Goal: Task Accomplishment & Management: Manage account settings

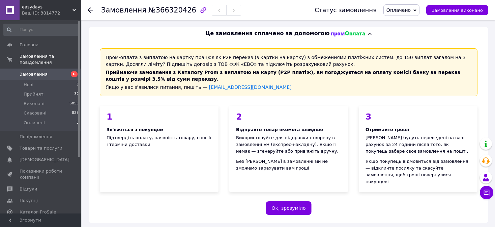
scroll to position [169, 0]
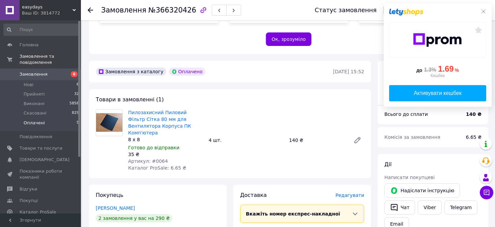
click at [34, 120] on span "Оплачені" at bounding box center [34, 123] width 21 height 6
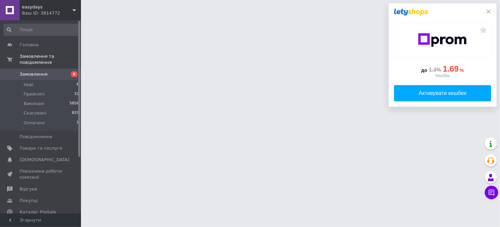
click at [490, 11] on icon at bounding box center [487, 11] width 5 height 5
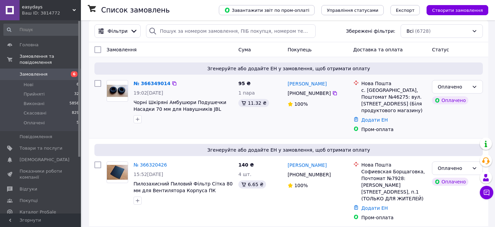
scroll to position [135, 0]
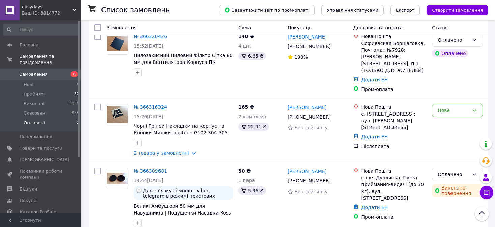
click at [50, 118] on li "Оплачені 5" at bounding box center [41, 124] width 83 height 13
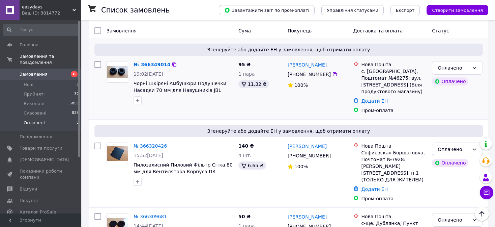
scroll to position [9, 0]
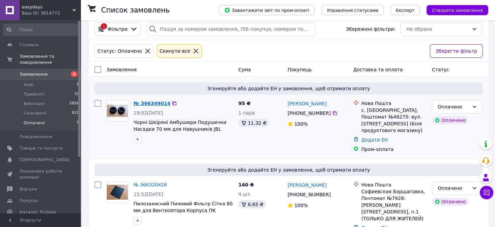
click at [152, 100] on link "№ 366349014" at bounding box center [152, 102] width 37 height 5
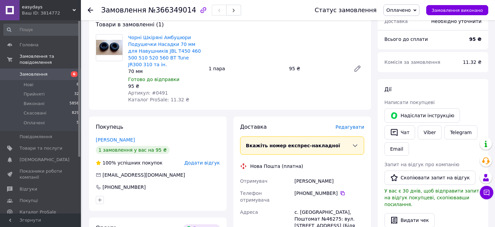
scroll to position [245, 0]
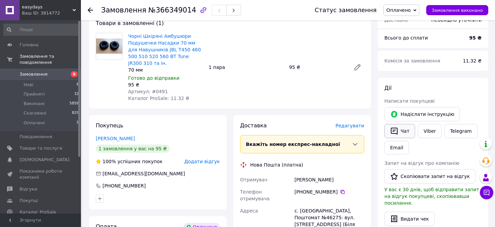
click at [400, 124] on button "Чат" at bounding box center [399, 131] width 31 height 14
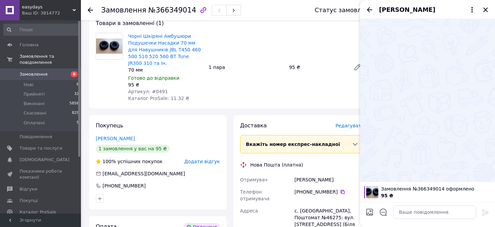
click at [484, 10] on icon "Закрити" at bounding box center [485, 10] width 8 height 8
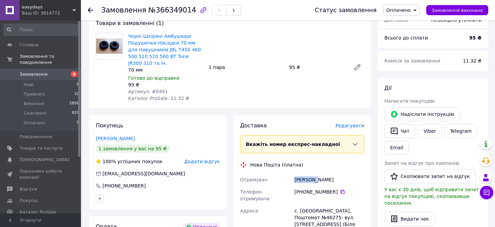
drag, startPoint x: 295, startPoint y: 163, endPoint x: 316, endPoint y: 164, distance: 20.9
click at [316, 173] on div "[PERSON_NAME]" at bounding box center [329, 179] width 72 height 12
copy div "[PERSON_NAME]"
click at [341, 189] on icon at bounding box center [343, 191] width 4 height 4
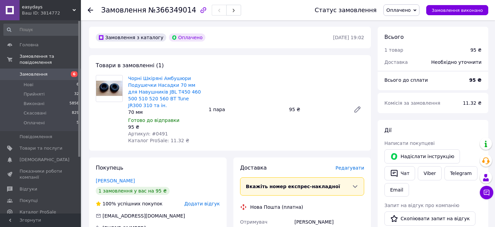
scroll to position [346, 0]
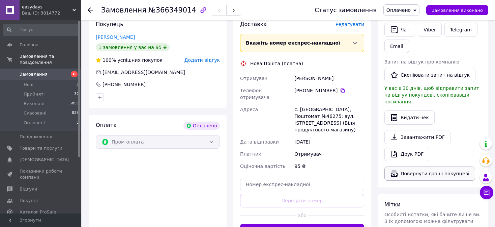
click at [423, 166] on button "Повернути гроші покупцеві" at bounding box center [429, 173] width 91 height 14
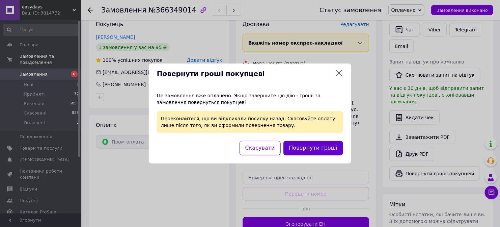
click at [319, 149] on button "Повернути гроші" at bounding box center [313, 148] width 60 height 14
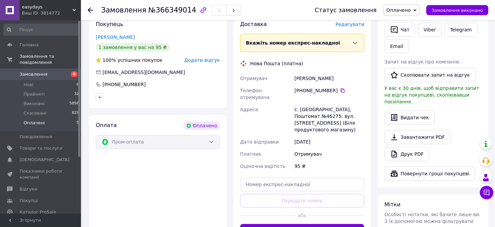
click at [44, 118] on li "Оплачені 5" at bounding box center [41, 124] width 83 height 13
